Goal: Transaction & Acquisition: Purchase product/service

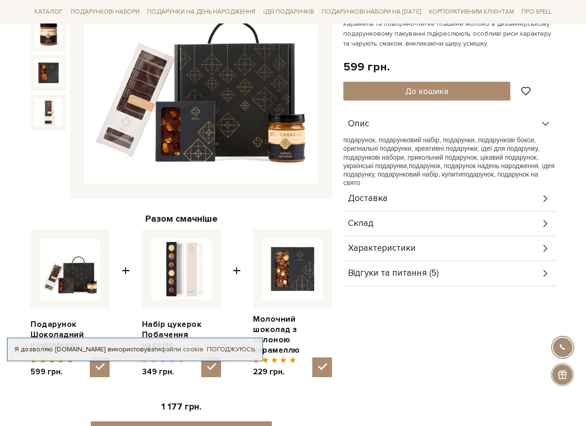
scroll to position [188, 0]
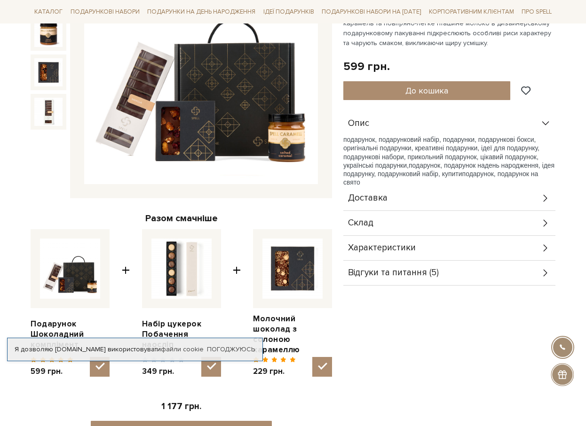
click at [442, 276] on div "Відгуки та питання (5)" at bounding box center [449, 273] width 212 height 24
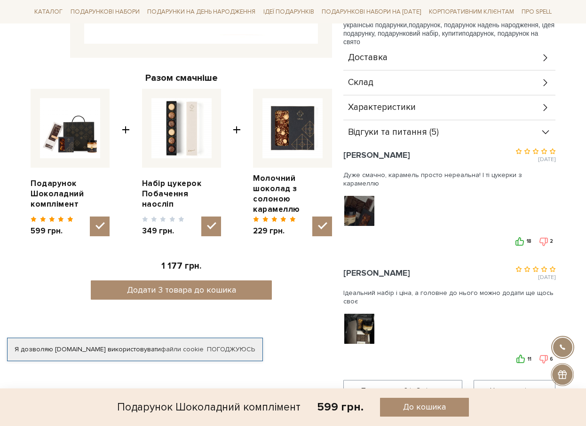
scroll to position [329, 0]
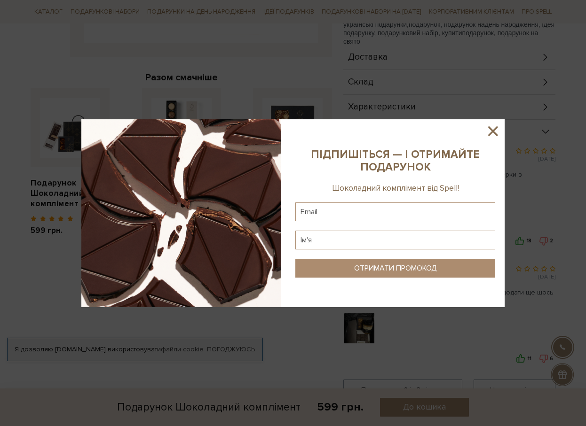
click at [497, 129] on icon at bounding box center [493, 131] width 16 height 16
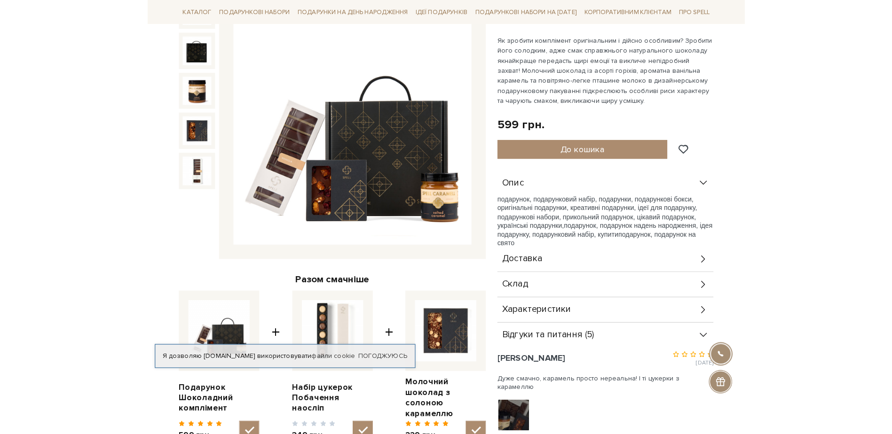
scroll to position [133, 0]
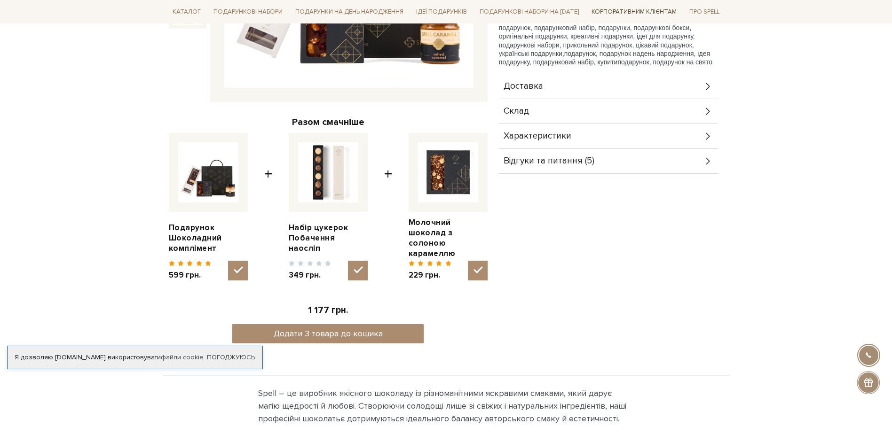
scroll to position [243, 0]
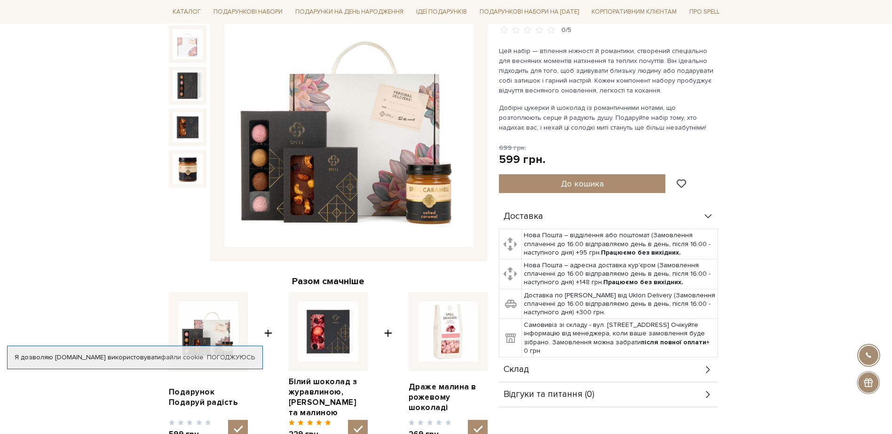
scroll to position [141, 0]
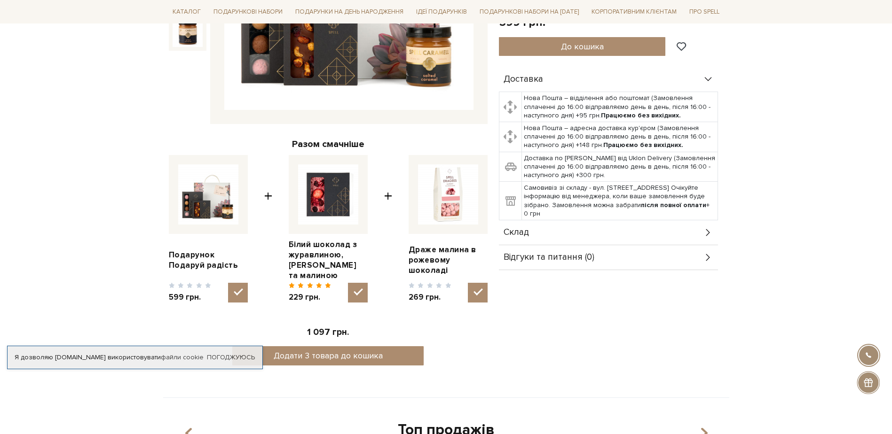
click at [346, 205] on img at bounding box center [328, 194] width 60 height 60
click at [348, 283] on input "checkbox" at bounding box center [358, 293] width 20 height 20
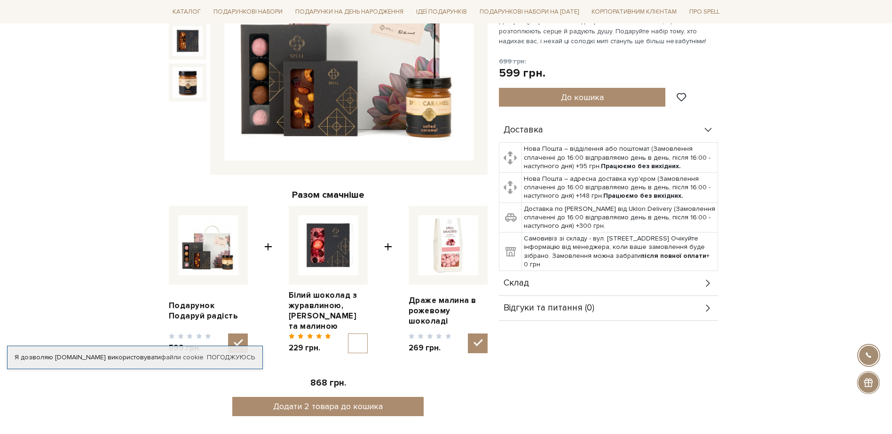
click at [354, 244] on img at bounding box center [328, 245] width 60 height 60
click at [354, 333] on input "checkbox" at bounding box center [358, 343] width 20 height 20
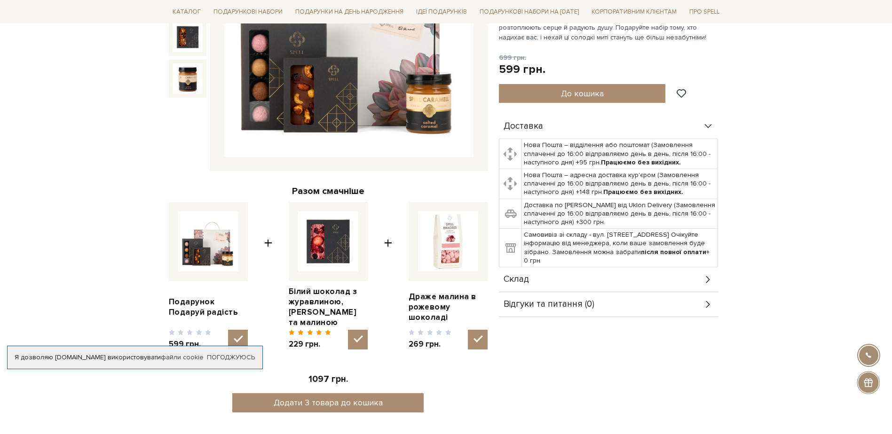
click at [340, 244] on img at bounding box center [328, 241] width 60 height 60
click at [348, 330] on input "checkbox" at bounding box center [358, 340] width 20 height 20
click at [340, 244] on img at bounding box center [328, 241] width 60 height 60
click at [348, 329] on input "checkbox" at bounding box center [358, 339] width 20 height 20
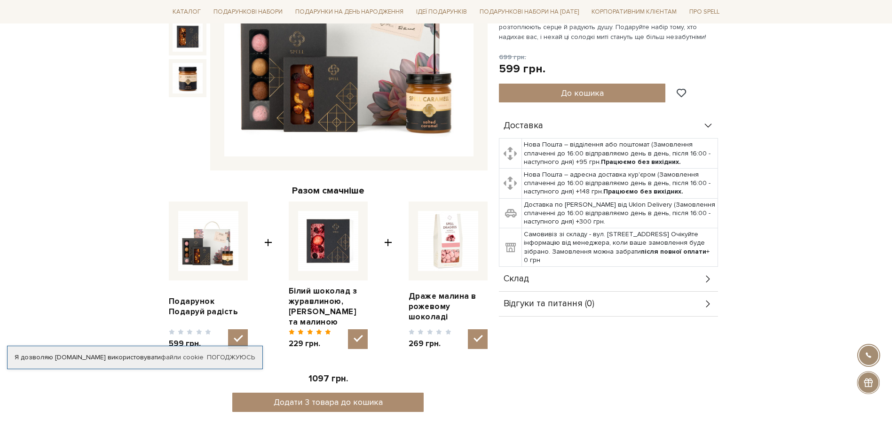
click at [340, 244] on img at bounding box center [328, 241] width 60 height 60
click at [348, 329] on input "checkbox" at bounding box center [358, 339] width 20 height 20
checkbox input "false"
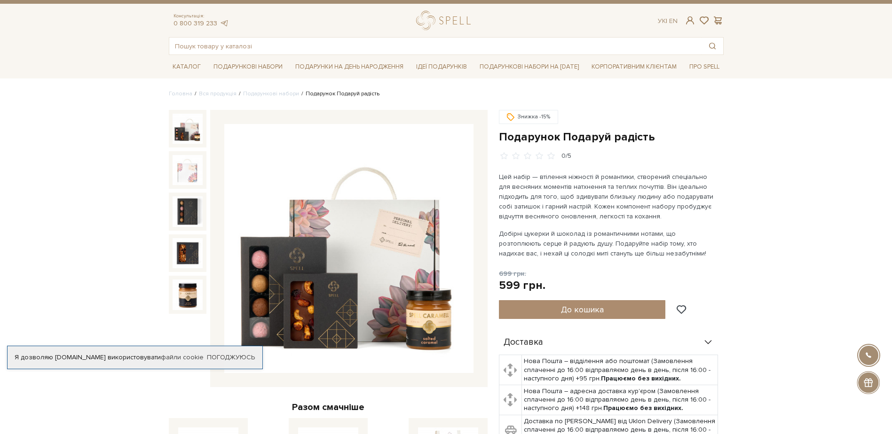
scroll to position [0, 0]
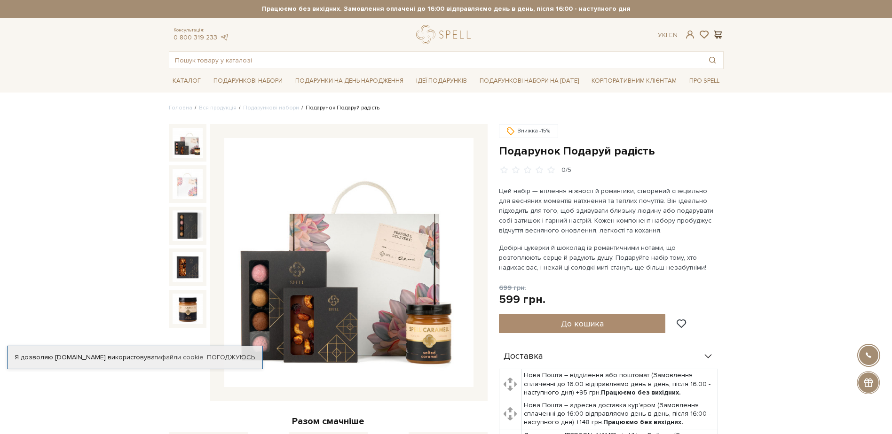
click at [720, 30] on span at bounding box center [717, 35] width 11 height 10
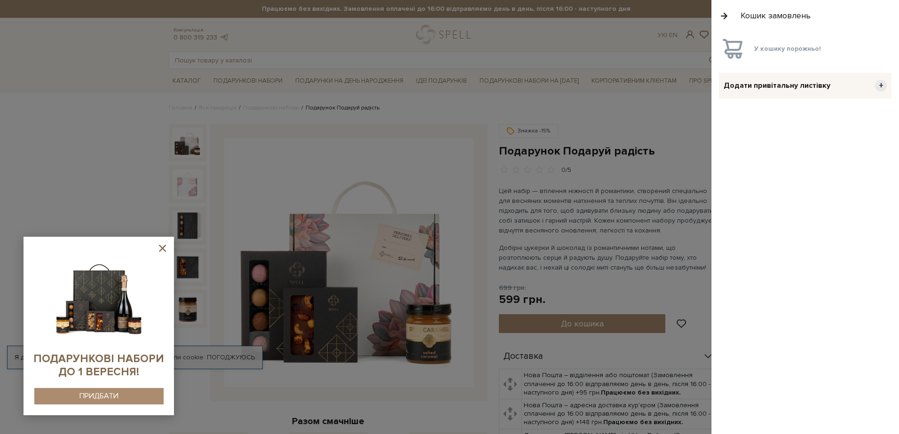
click at [721, 14] on button "button" at bounding box center [724, 16] width 10 height 16
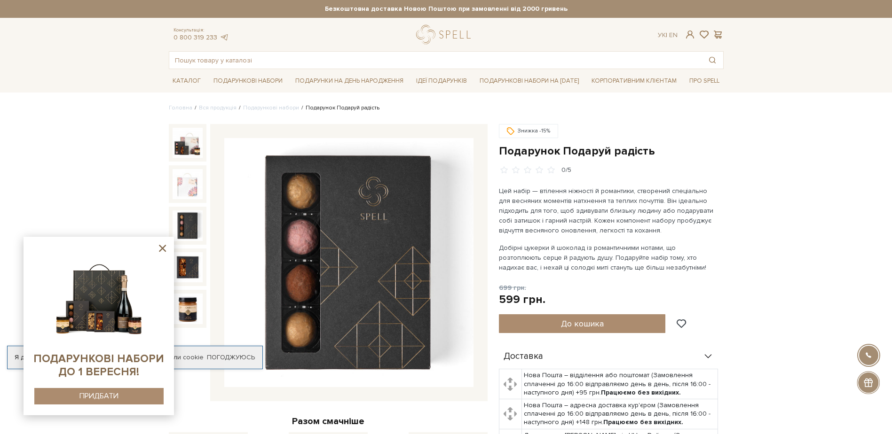
click at [162, 250] on icon at bounding box center [162, 248] width 7 height 7
